Goal: Task Accomplishment & Management: Complete application form

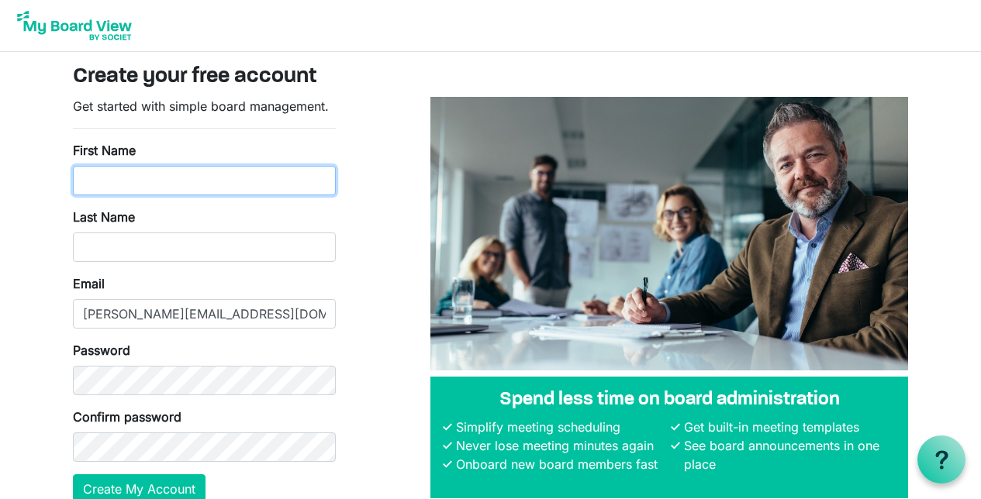
click at [252, 174] on input "First Name" at bounding box center [204, 180] width 263 height 29
type input "[PERSON_NAME]"
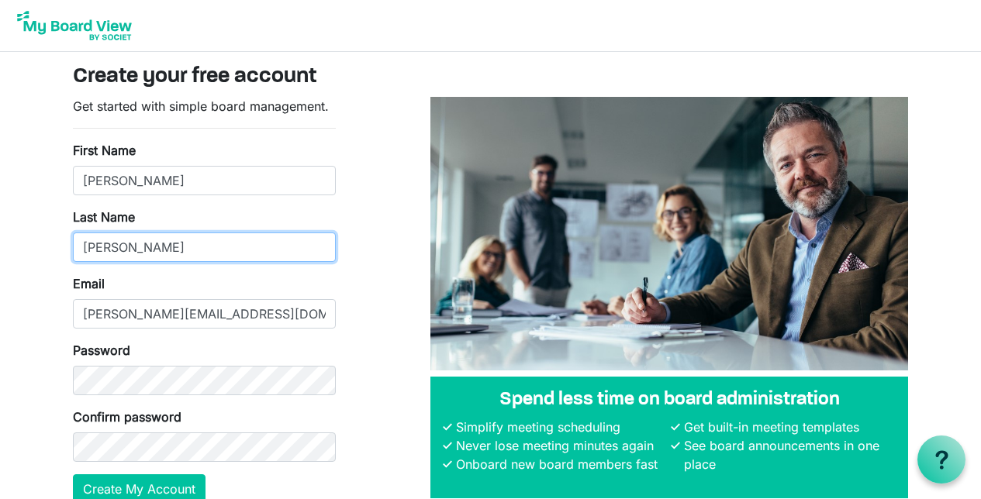
type input "[PERSON_NAME]"
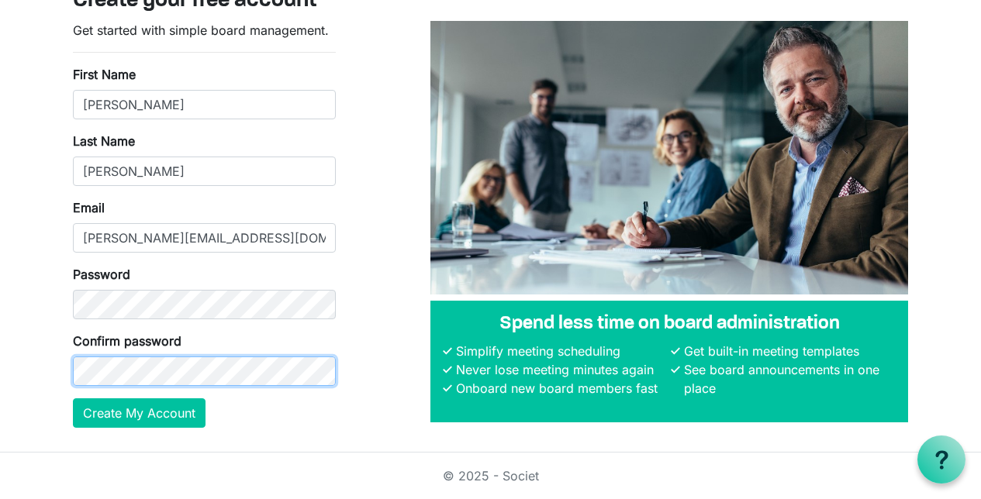
scroll to position [75, 0]
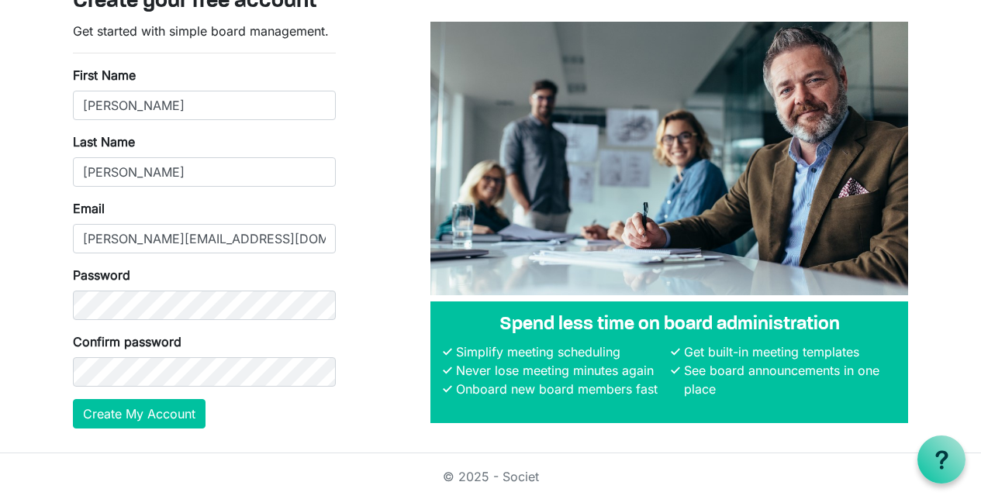
click at [334, 420] on form "Get started with simple board management. First Name Daniel Last Name Adams Ema…" at bounding box center [204, 225] width 263 height 407
click at [139, 411] on button "Create My Account" at bounding box center [139, 413] width 133 height 29
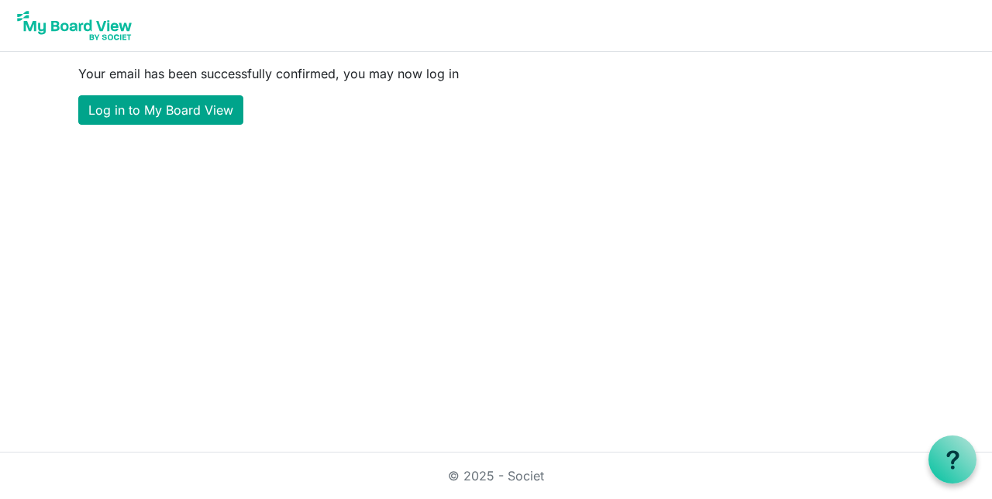
click at [188, 105] on link "Log in to My Board View" at bounding box center [160, 109] width 165 height 29
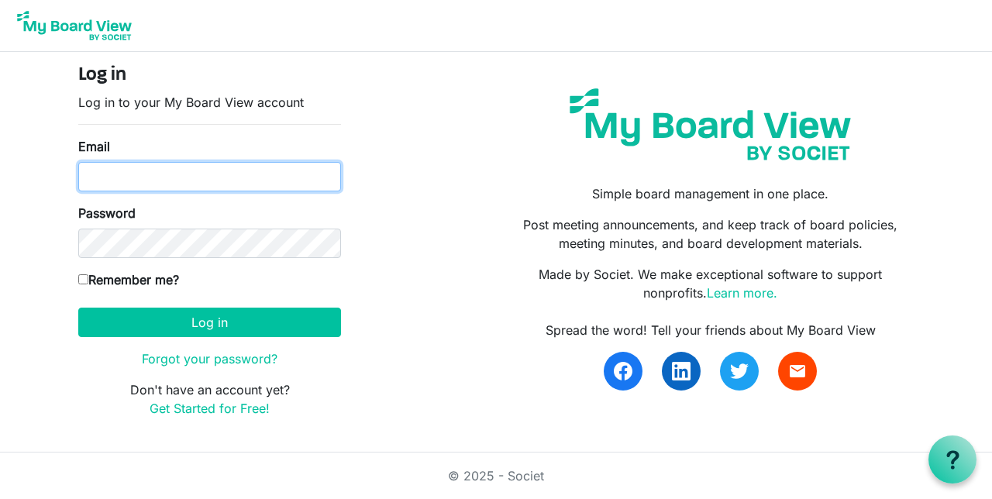
type input "dan@icomconsult.com"
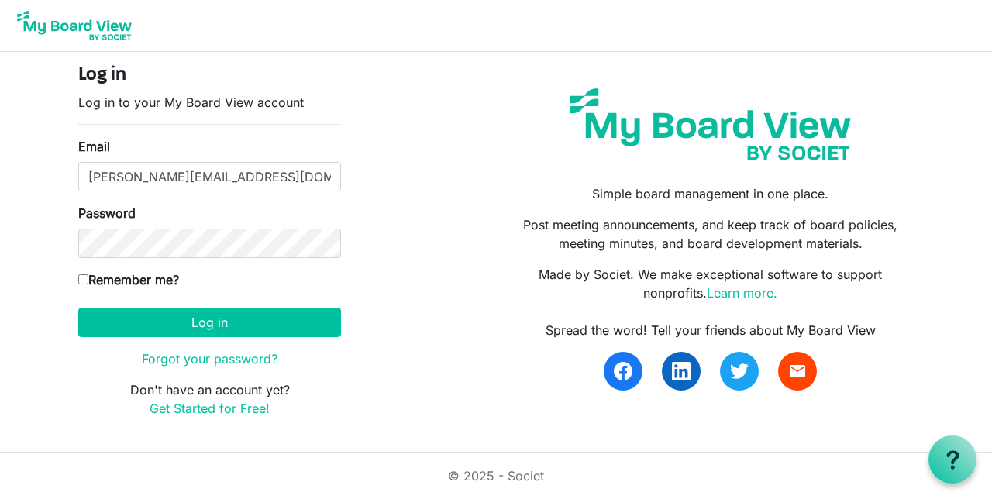
click at [152, 281] on label "Remember me?" at bounding box center [128, 280] width 101 height 19
click at [88, 281] on input "Remember me?" at bounding box center [83, 279] width 10 height 10
checkbox input "true"
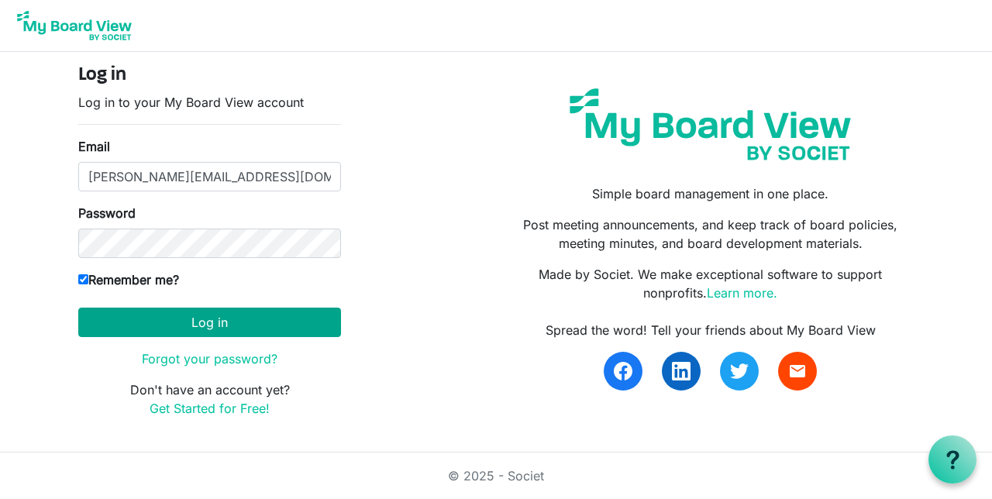
click at [278, 329] on button "Log in" at bounding box center [209, 322] width 263 height 29
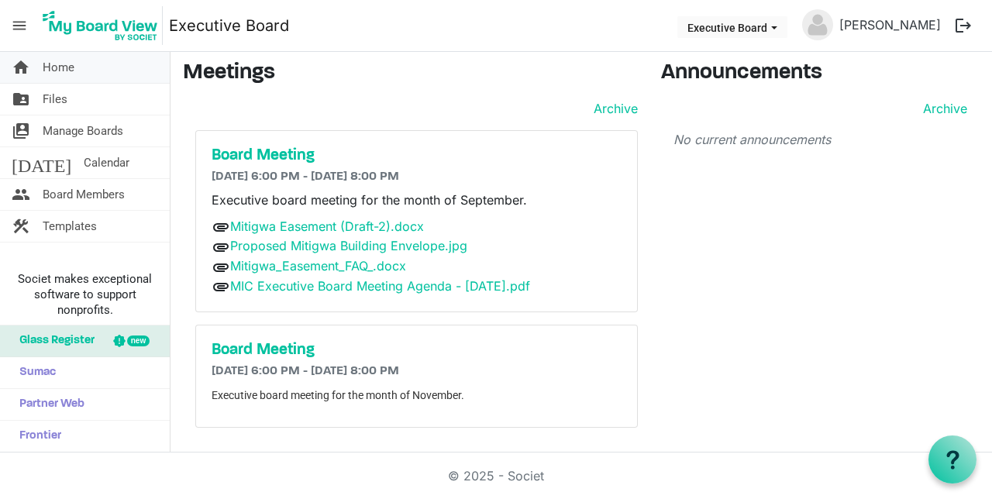
click at [57, 67] on span "Home" at bounding box center [59, 67] width 32 height 31
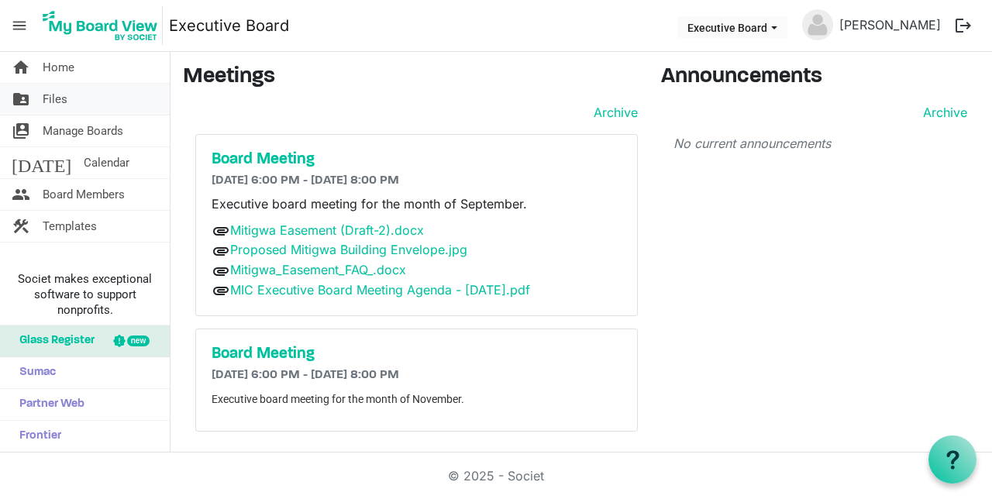
click at [56, 98] on span "Files" at bounding box center [55, 99] width 25 height 31
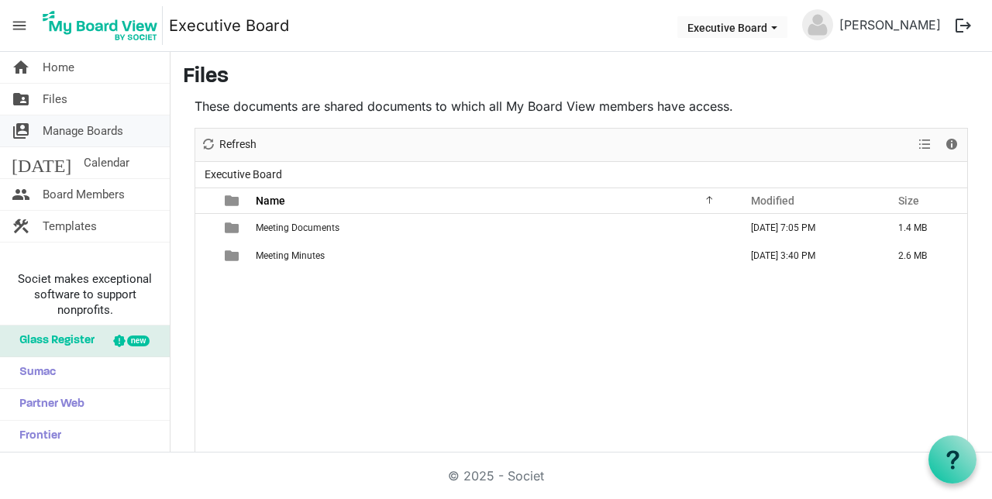
click at [74, 126] on span "Manage Boards" at bounding box center [83, 131] width 81 height 31
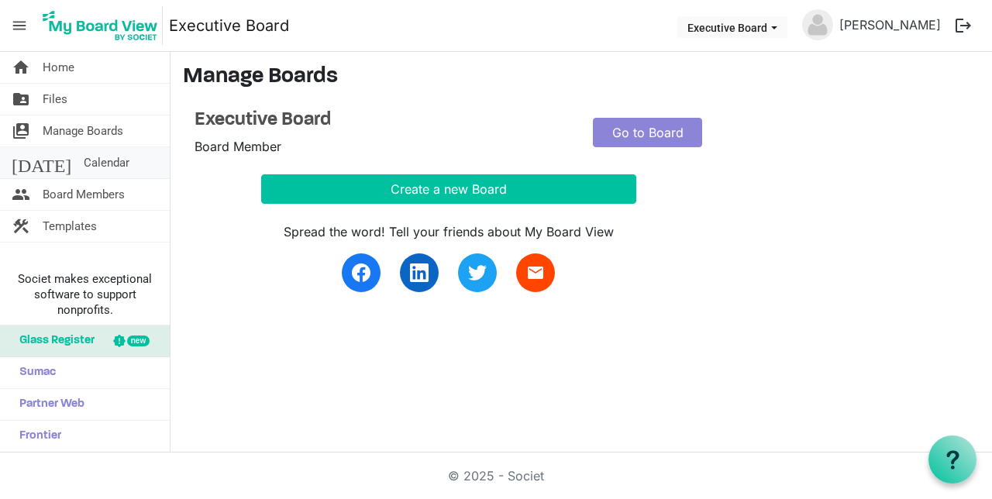
click at [84, 160] on span "Calendar" at bounding box center [107, 162] width 46 height 31
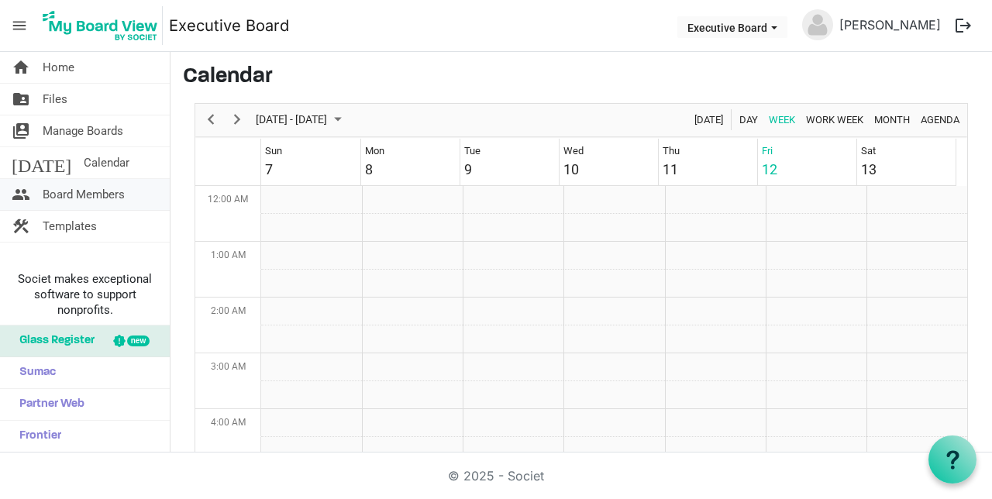
click at [114, 197] on span "Board Members" at bounding box center [84, 194] width 82 height 31
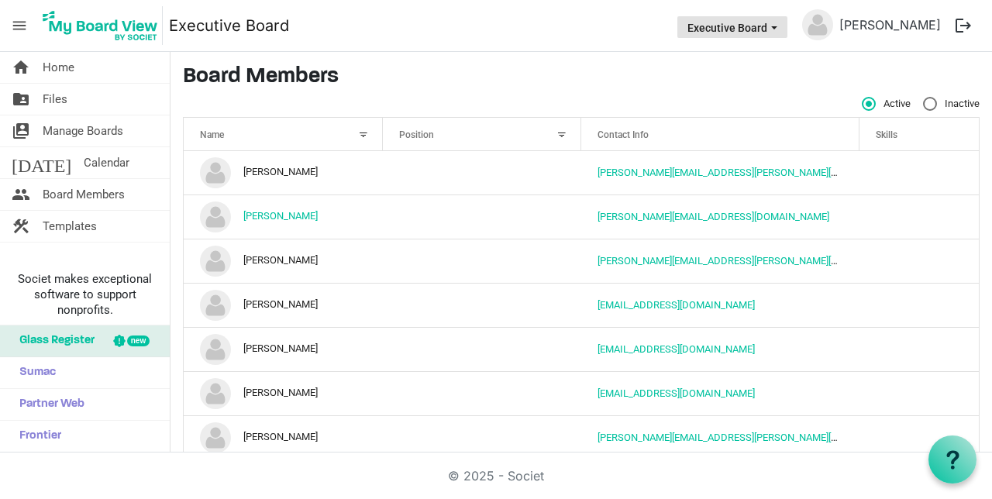
click at [781, 26] on span "Executive Board dropdownbutton" at bounding box center [775, 28] width 14 height 6
click at [586, 29] on nav "menu Executive Board Executive Board [PERSON_NAME] logout" at bounding box center [496, 26] width 992 height 52
click at [64, 63] on span "Home" at bounding box center [59, 67] width 32 height 31
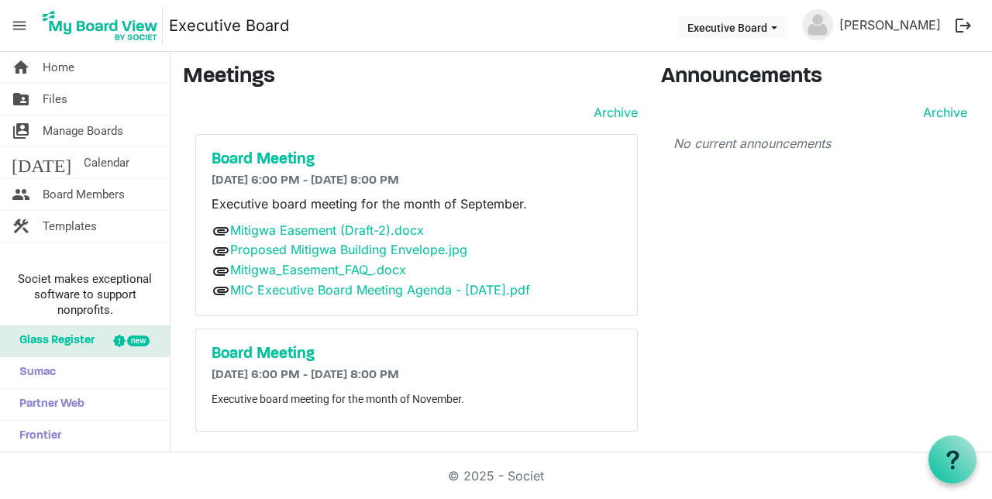
click at [21, 25] on span "menu" at bounding box center [19, 25] width 29 height 29
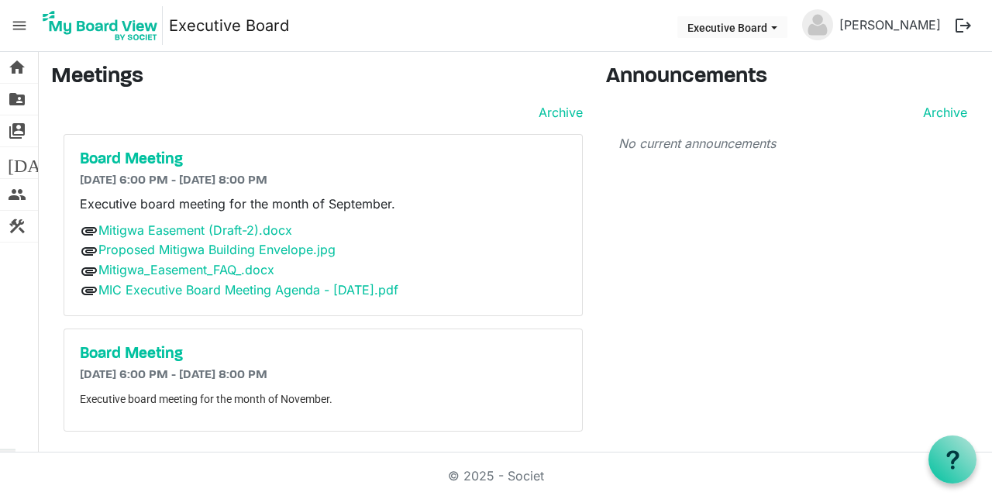
click at [21, 25] on span "menu" at bounding box center [19, 25] width 29 height 29
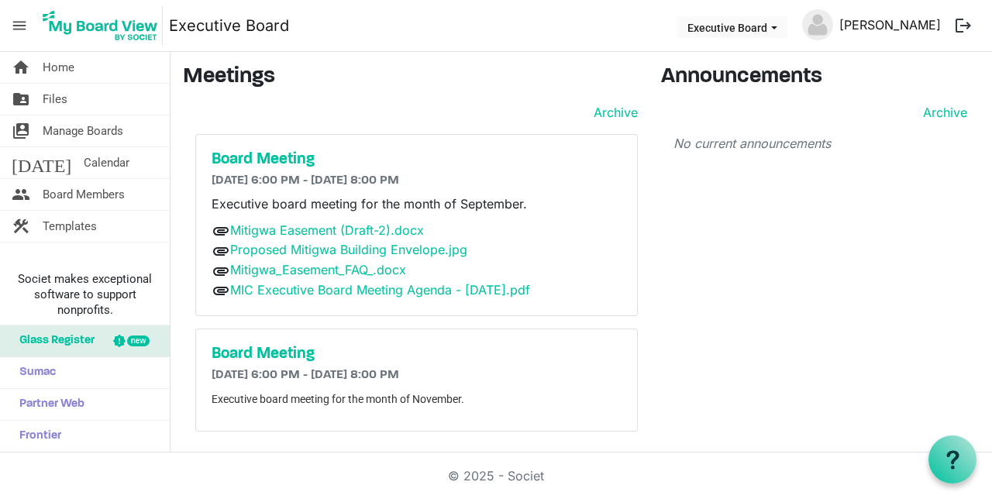
click at [888, 19] on link "[PERSON_NAME]" at bounding box center [890, 24] width 114 height 31
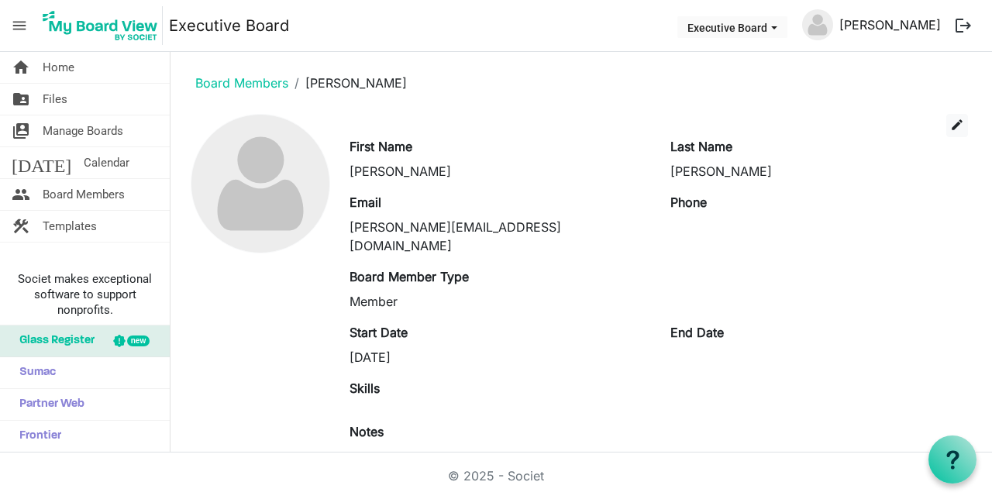
click at [887, 27] on link "[PERSON_NAME]" at bounding box center [890, 24] width 114 height 31
